Goal: Transaction & Acquisition: Book appointment/travel/reservation

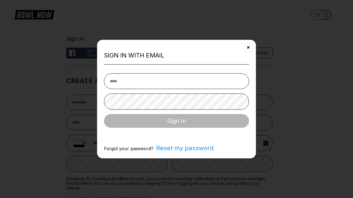
select select "**"
type input "**********"
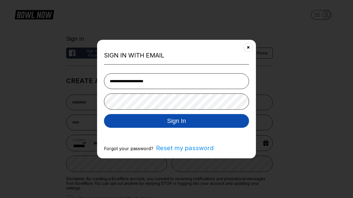
click at [176, 122] on button "Sign In" at bounding box center [176, 121] width 145 height 14
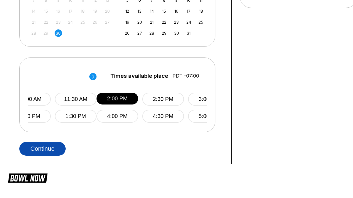
click at [42, 149] on button "Continue" at bounding box center [42, 149] width 46 height 14
